Goal: Find specific page/section: Find specific page/section

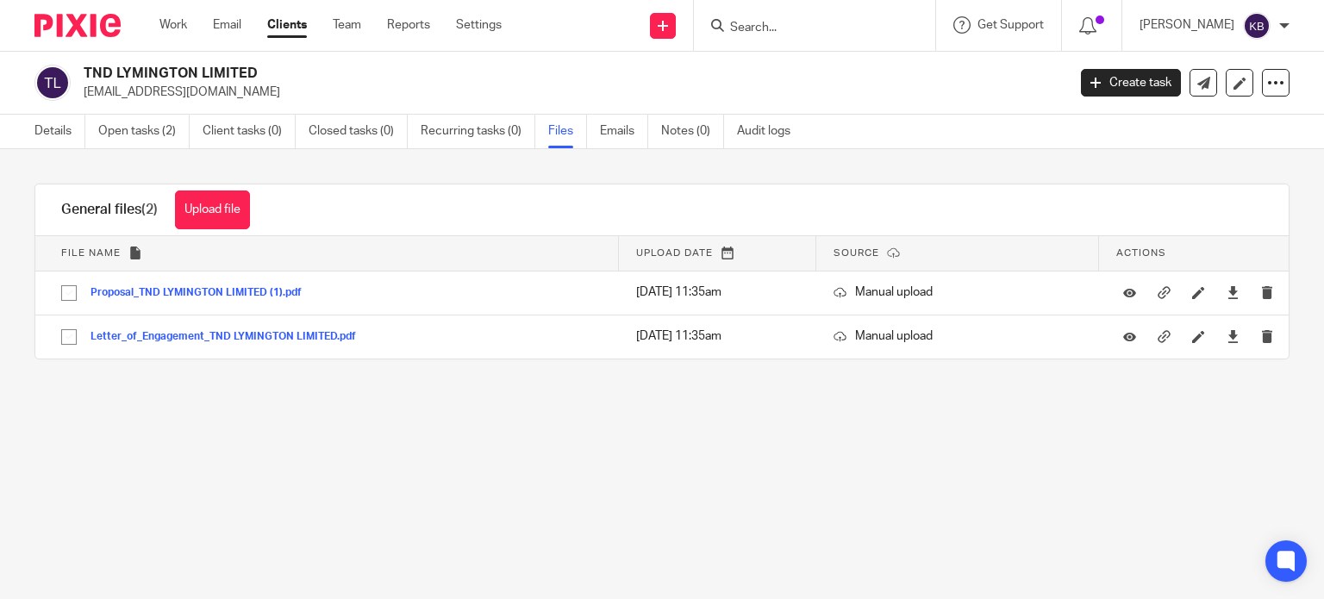
click at [790, 22] on input "Search" at bounding box center [806, 29] width 155 height 16
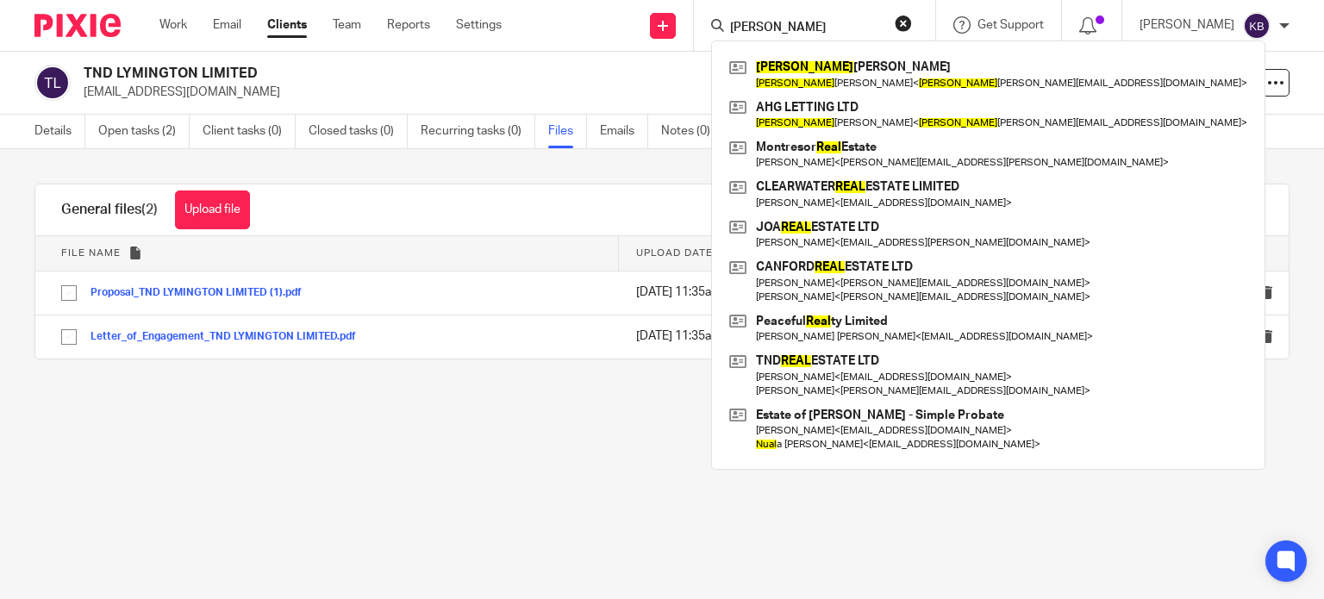
type input "[PERSON_NAME]"
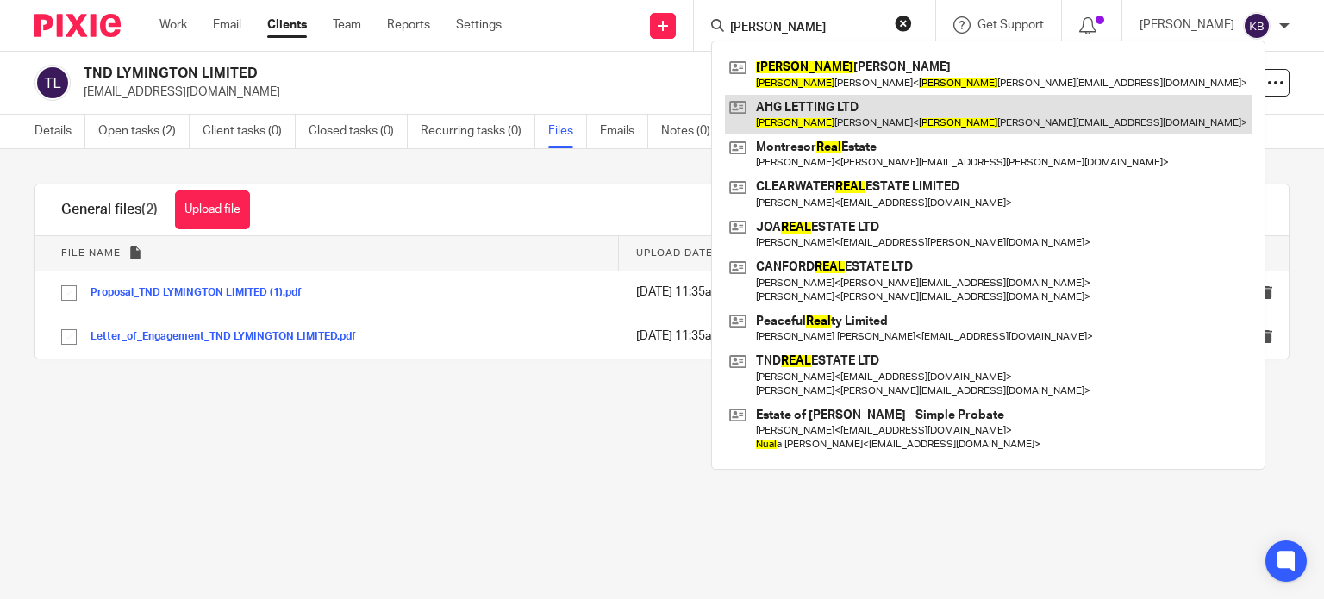
click at [810, 105] on link at bounding box center [988, 115] width 527 height 40
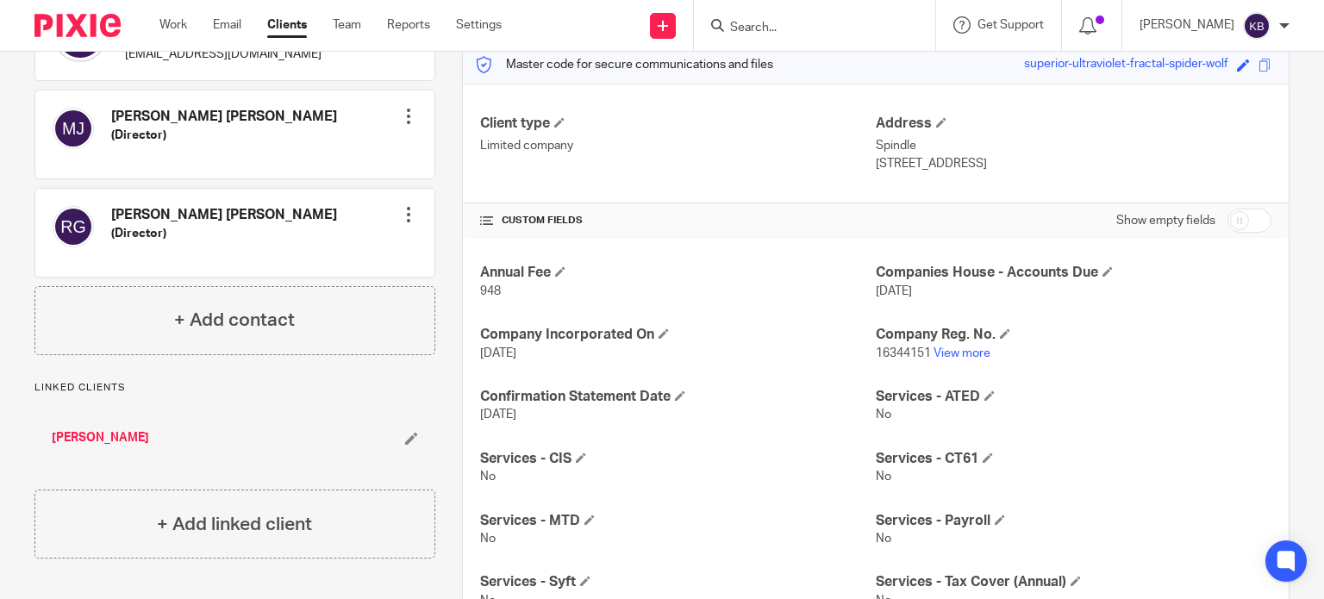
scroll to position [223, 0]
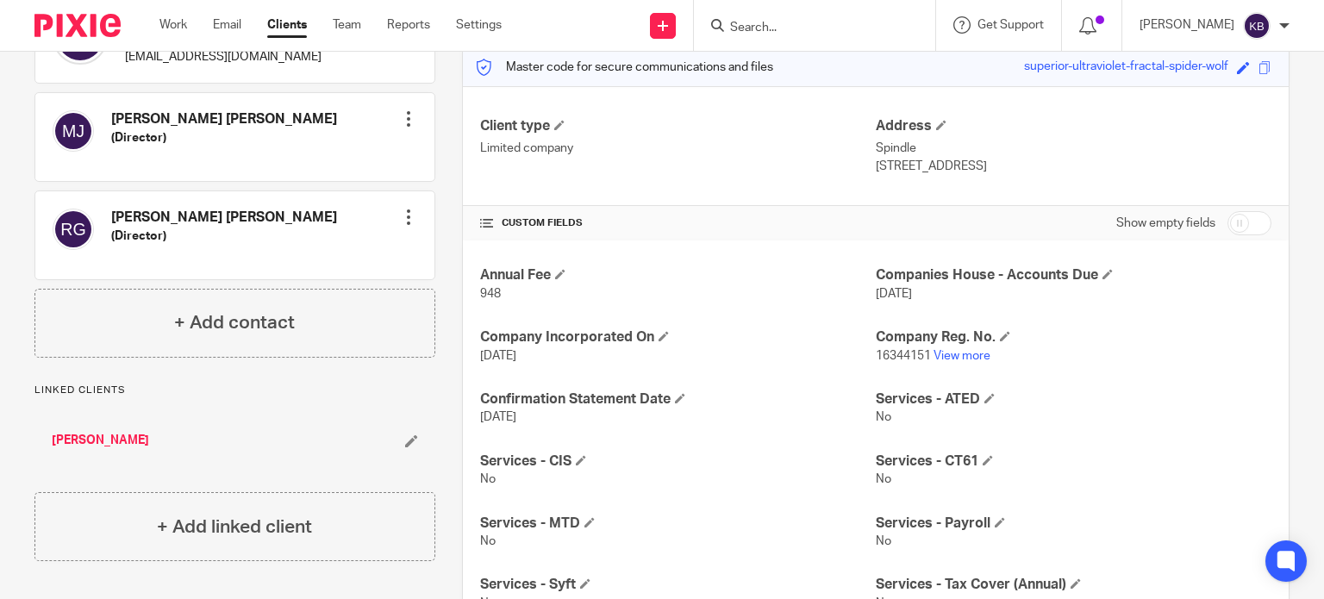
click at [793, 27] on input "Search" at bounding box center [806, 29] width 155 height 16
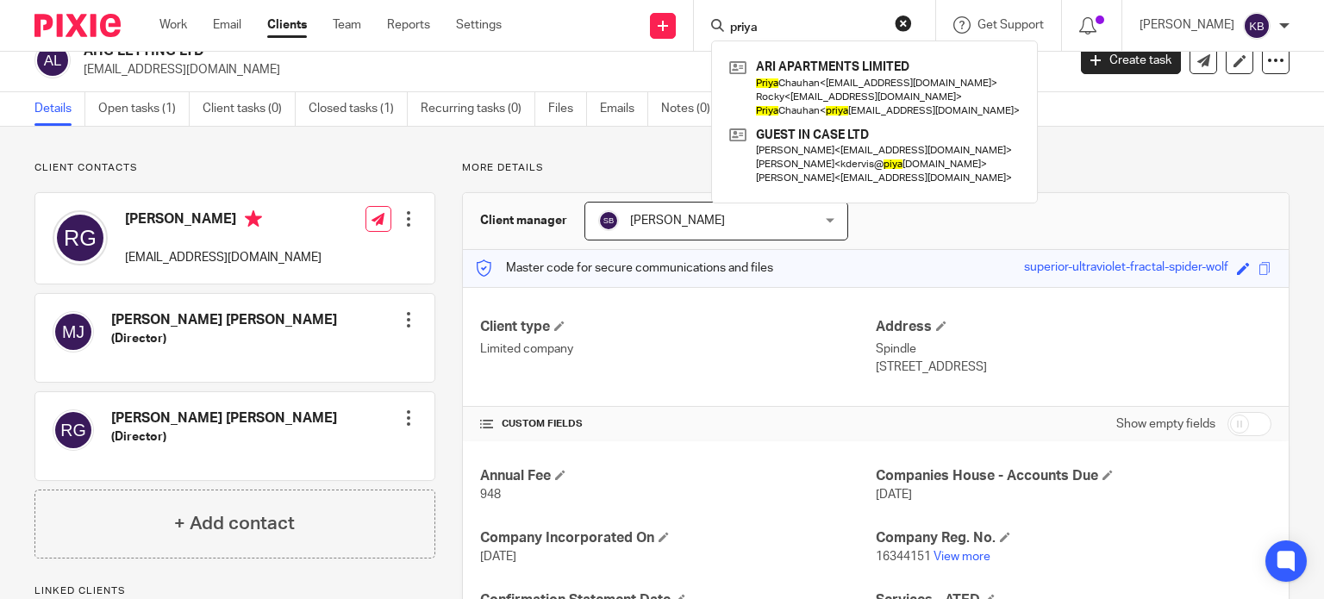
scroll to position [0, 0]
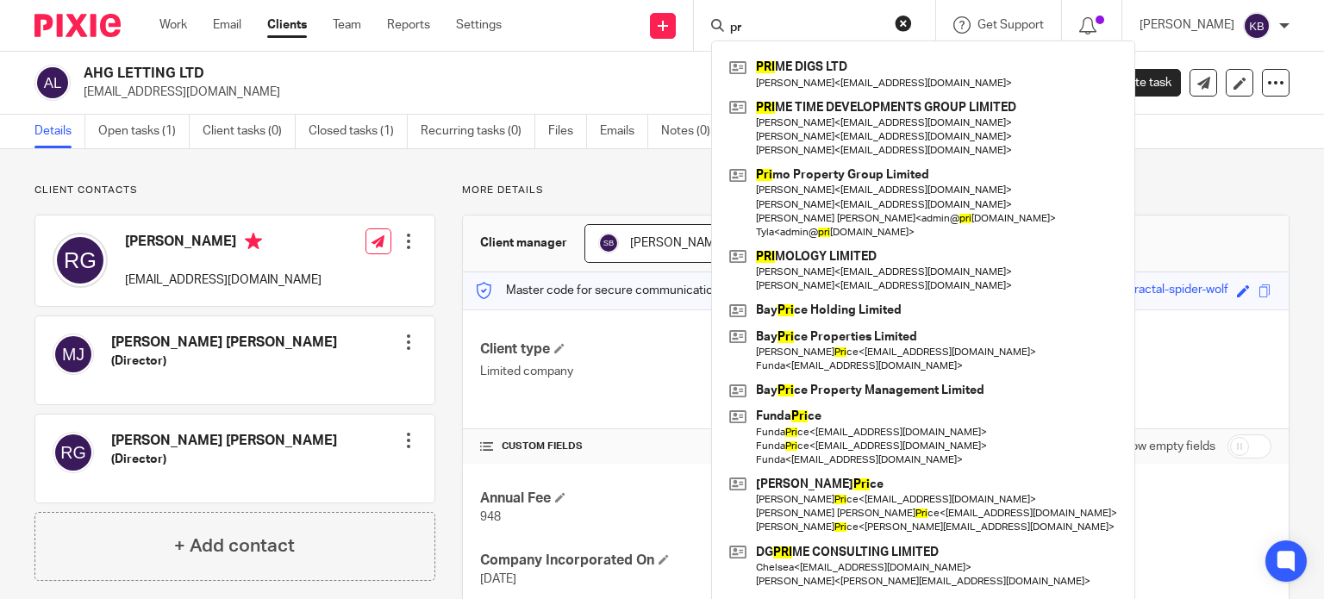
type input "p"
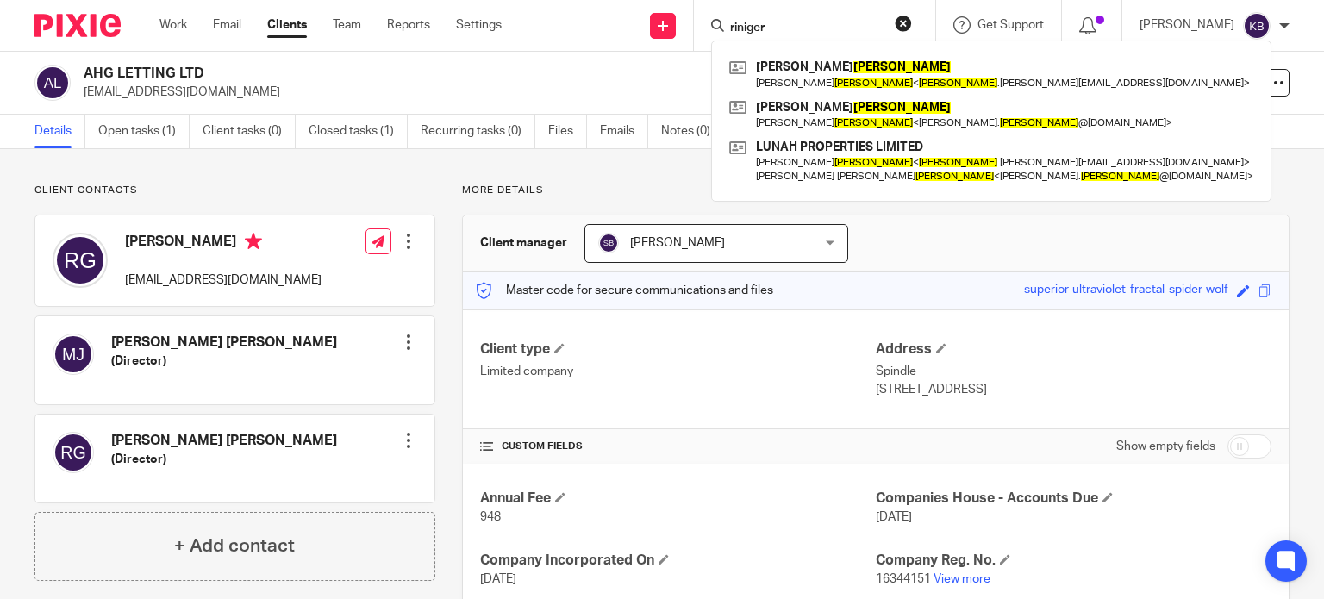
type input "riniger"
